Goal: Information Seeking & Learning: Check status

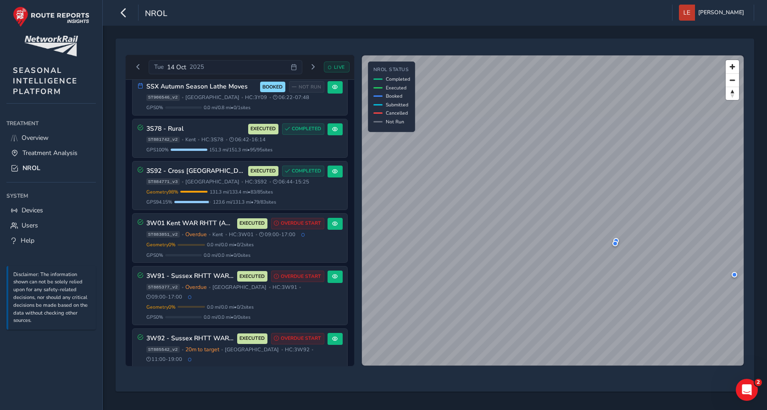
scroll to position [492, 0]
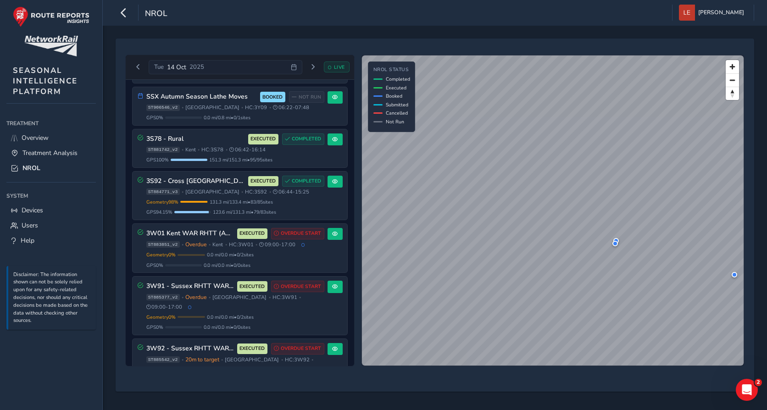
click at [171, 11] on div "NROL Lee Everest Colour Scheme: Dark Dim Light Logout" at bounding box center [435, 13] width 664 height 26
click at [131, 6] on button "button" at bounding box center [124, 13] width 16 height 16
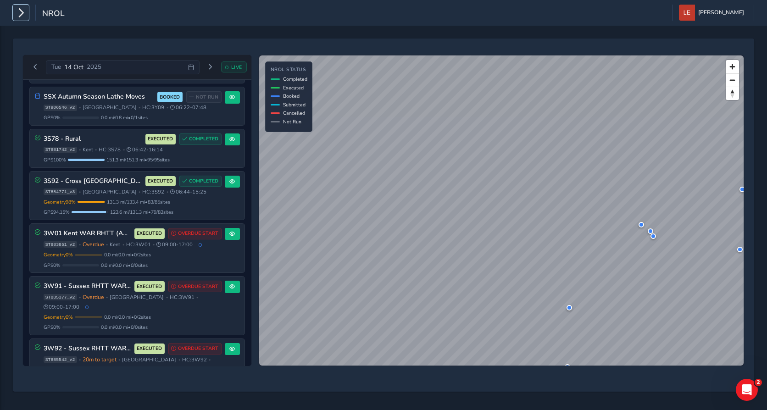
click at [22, 17] on icon "button" at bounding box center [21, 13] width 10 height 16
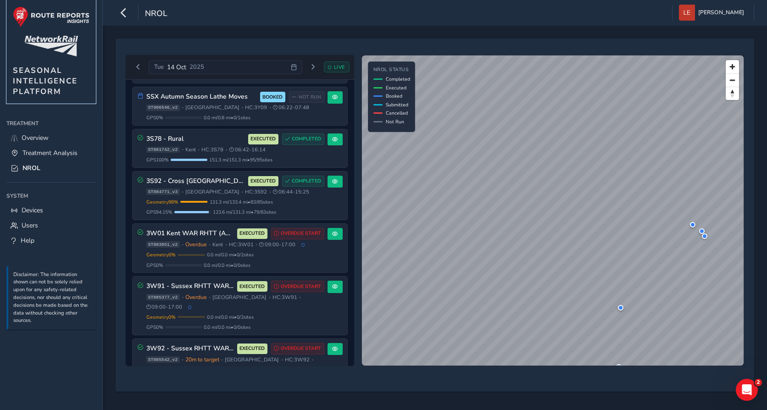
click at [39, 73] on span "SEASONAL INTELLIGENCE PLATFORM" at bounding box center [45, 81] width 65 height 32
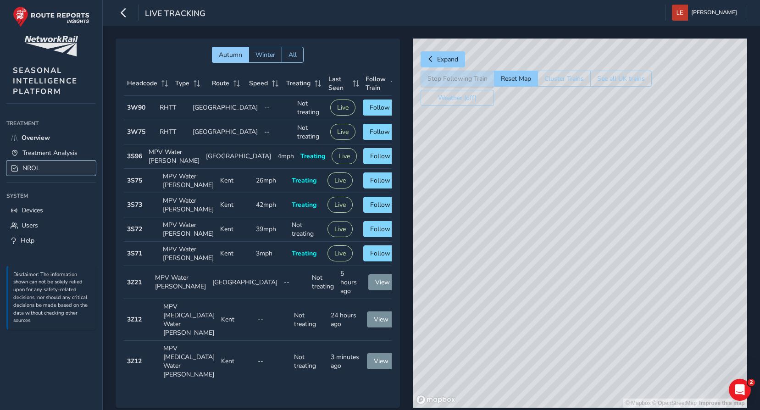
click at [34, 170] on span "NROL" at bounding box center [30, 168] width 17 height 9
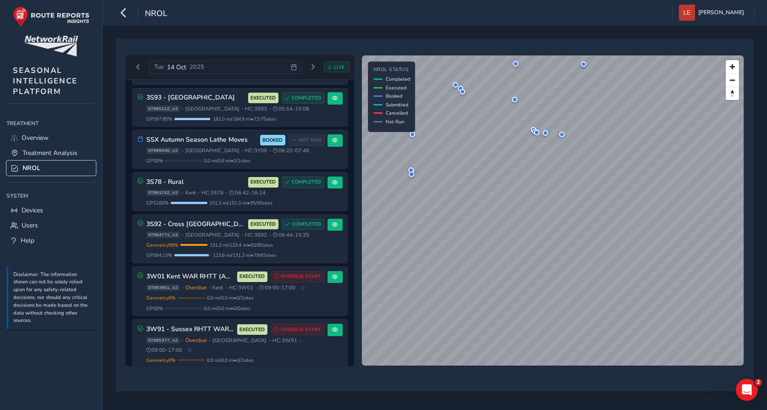
scroll to position [325, 0]
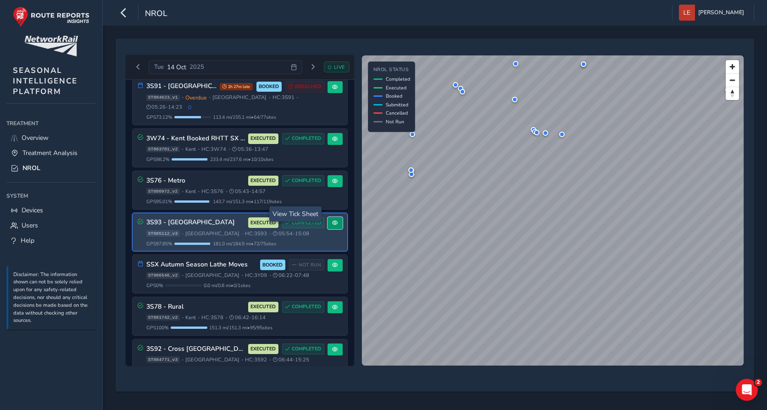
click at [332, 220] on span at bounding box center [335, 223] width 6 height 6
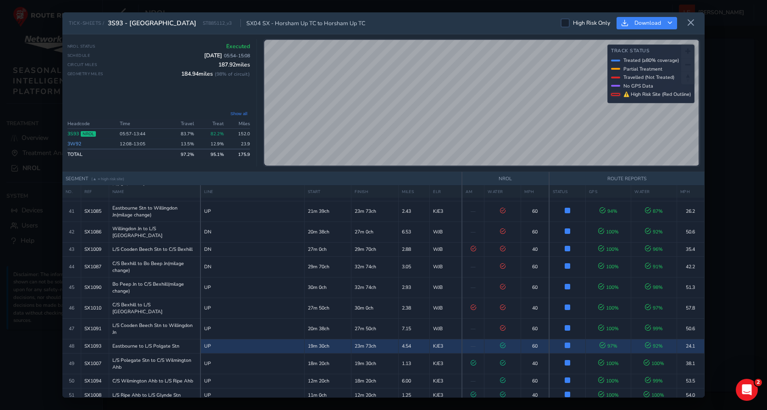
scroll to position [734, 0]
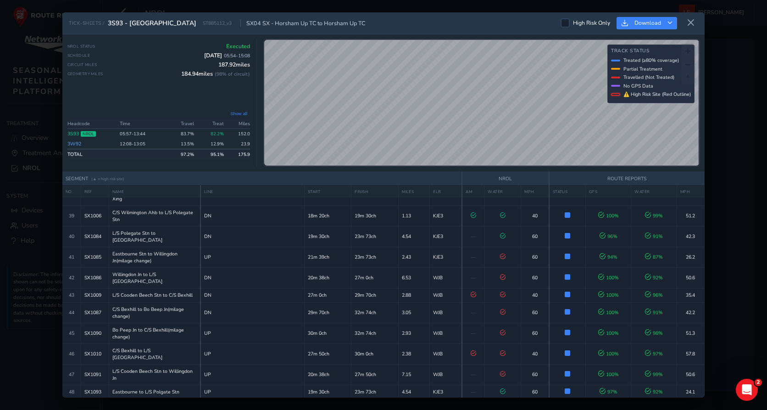
click at [688, 24] on icon at bounding box center [690, 23] width 8 height 8
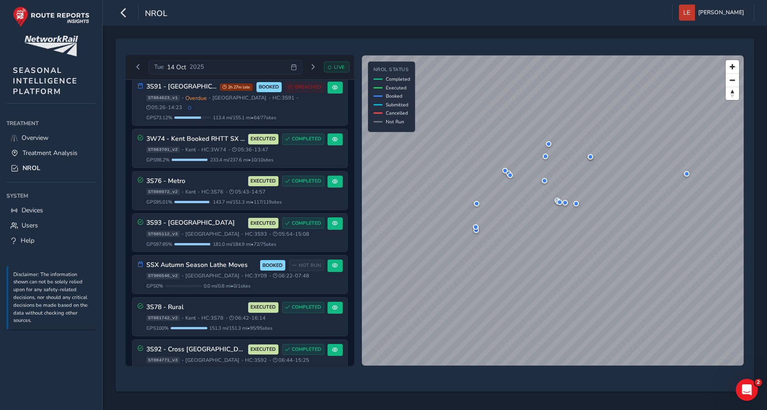
scroll to position [325, 0]
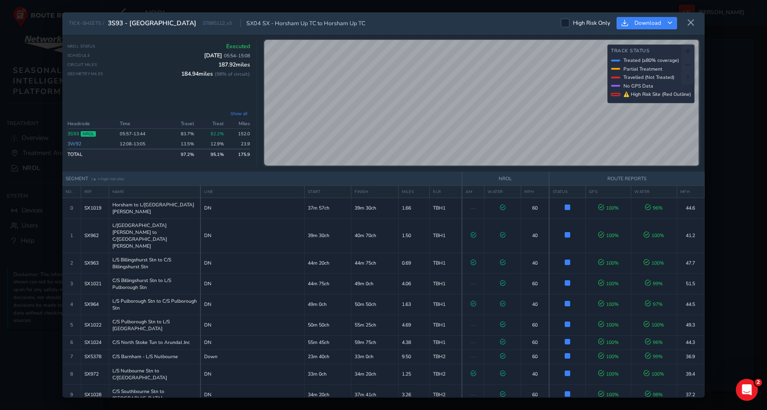
click at [75, 143] on link "3W92" at bounding box center [74, 143] width 14 height 7
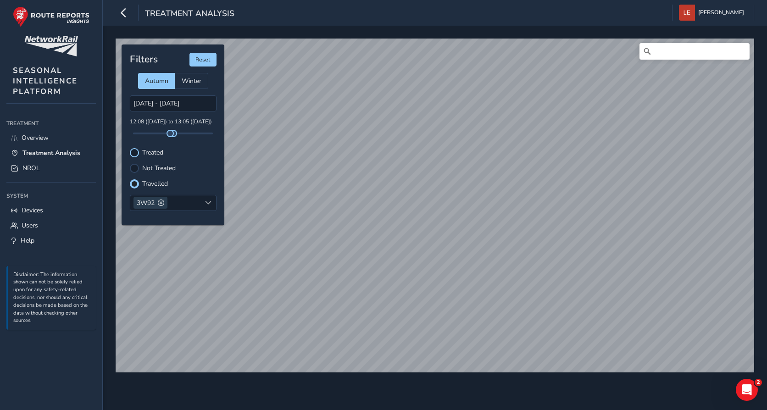
click at [135, 153] on div at bounding box center [134, 152] width 9 height 9
click at [134, 182] on div at bounding box center [134, 183] width 9 height 9
drag, startPoint x: 127, startPoint y: 152, endPoint x: 136, endPoint y: 151, distance: 8.8
click at [127, 152] on div "Filters Reset Autumn Winter 14/10/2025 - 15/10/2025 12:08 (14 Oct) to 13:05 (14…" at bounding box center [172, 134] width 103 height 181
click at [136, 151] on div at bounding box center [134, 152] width 9 height 9
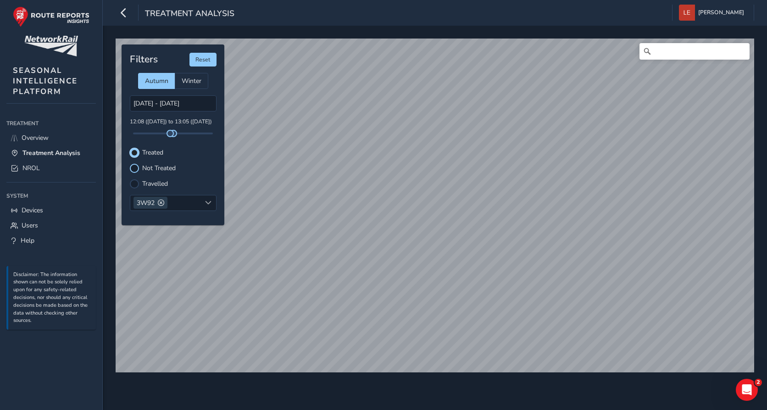
click at [134, 165] on div at bounding box center [134, 168] width 9 height 9
click at [133, 184] on div at bounding box center [134, 183] width 9 height 9
click at [133, 150] on div at bounding box center [134, 152] width 9 height 9
click at [130, 151] on div at bounding box center [134, 152] width 9 height 9
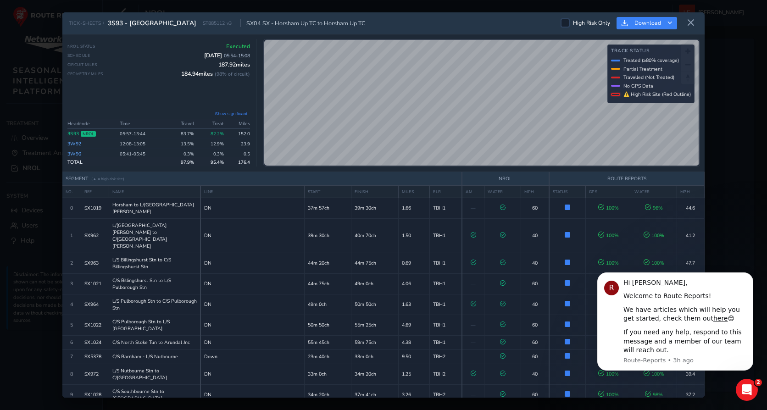
scroll to position [688, 0]
